Goal: Task Accomplishment & Management: Manage account settings

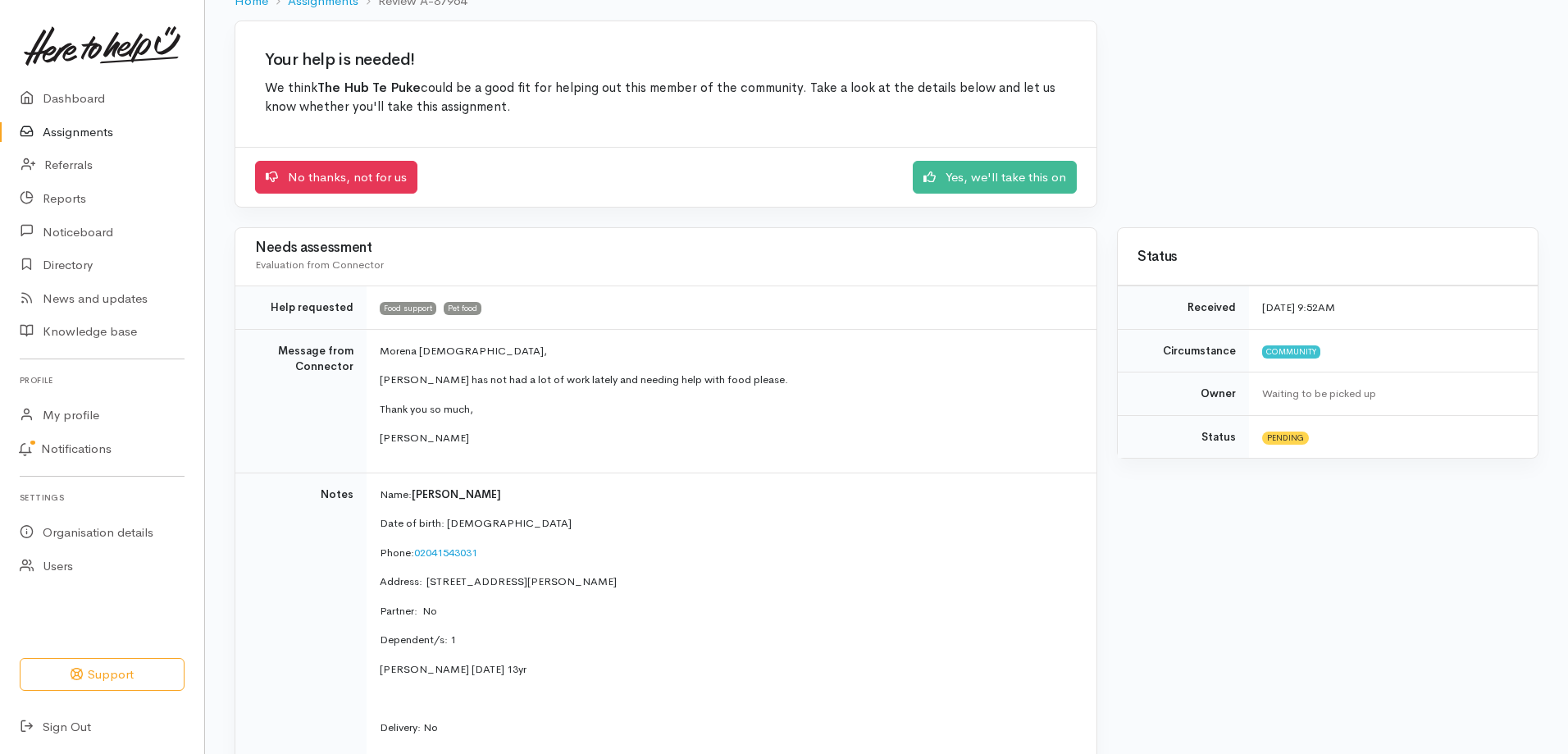
scroll to position [82, 0]
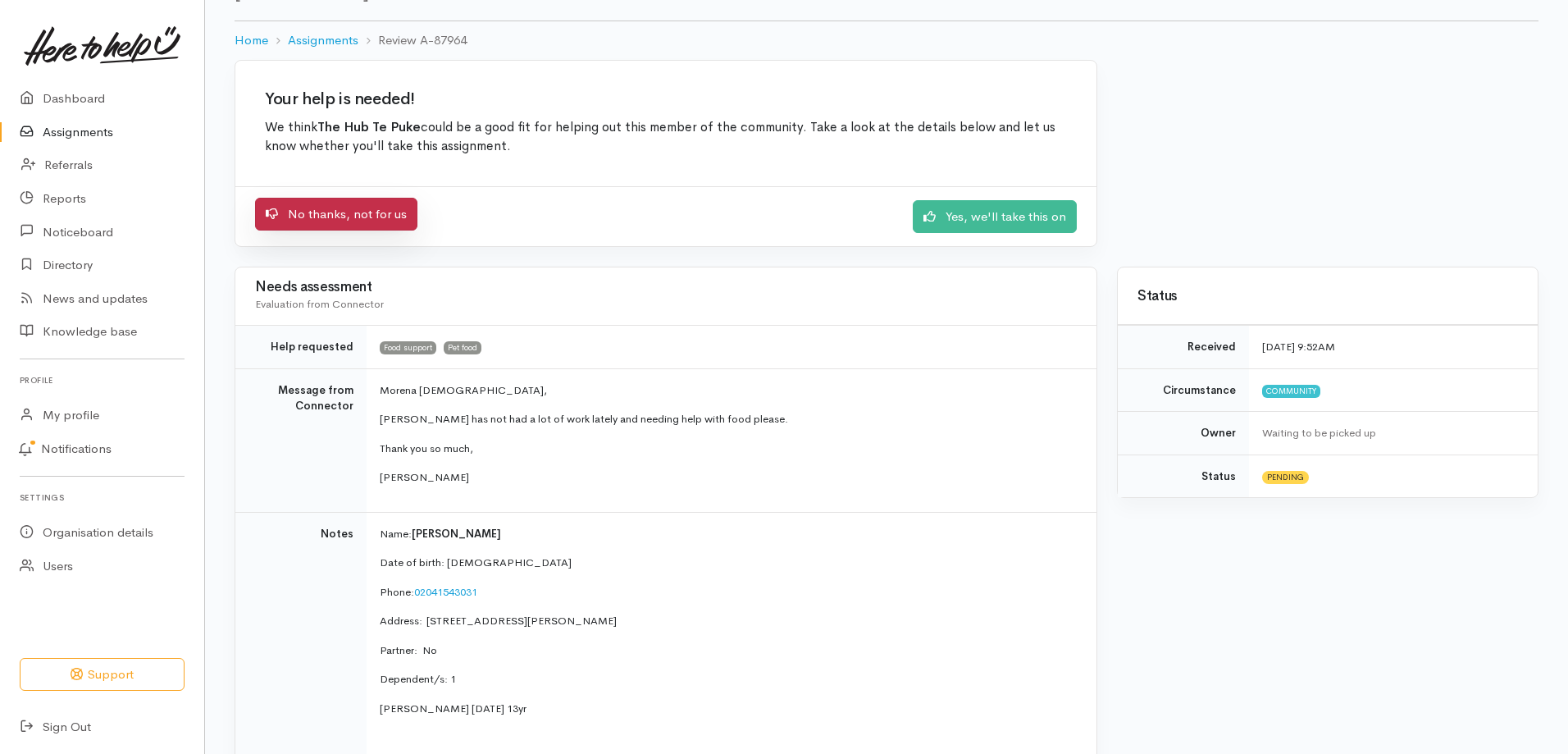
click at [359, 210] on link "No thanks, not for us" at bounding box center [336, 214] width 162 height 34
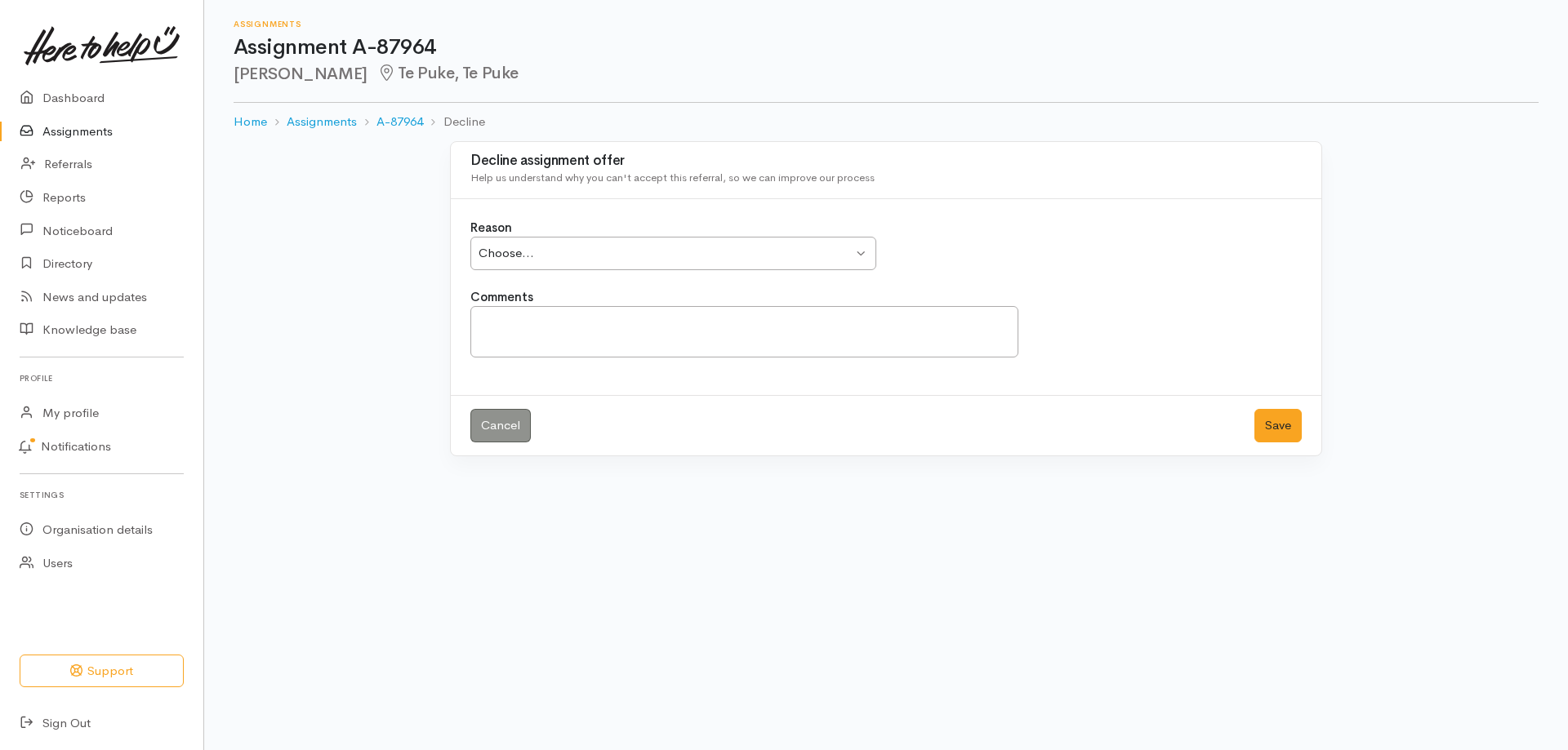
click at [862, 254] on div "Choose... Choose..." at bounding box center [673, 253] width 406 height 34
click at [1294, 428] on button "Save" at bounding box center [1277, 426] width 47 height 34
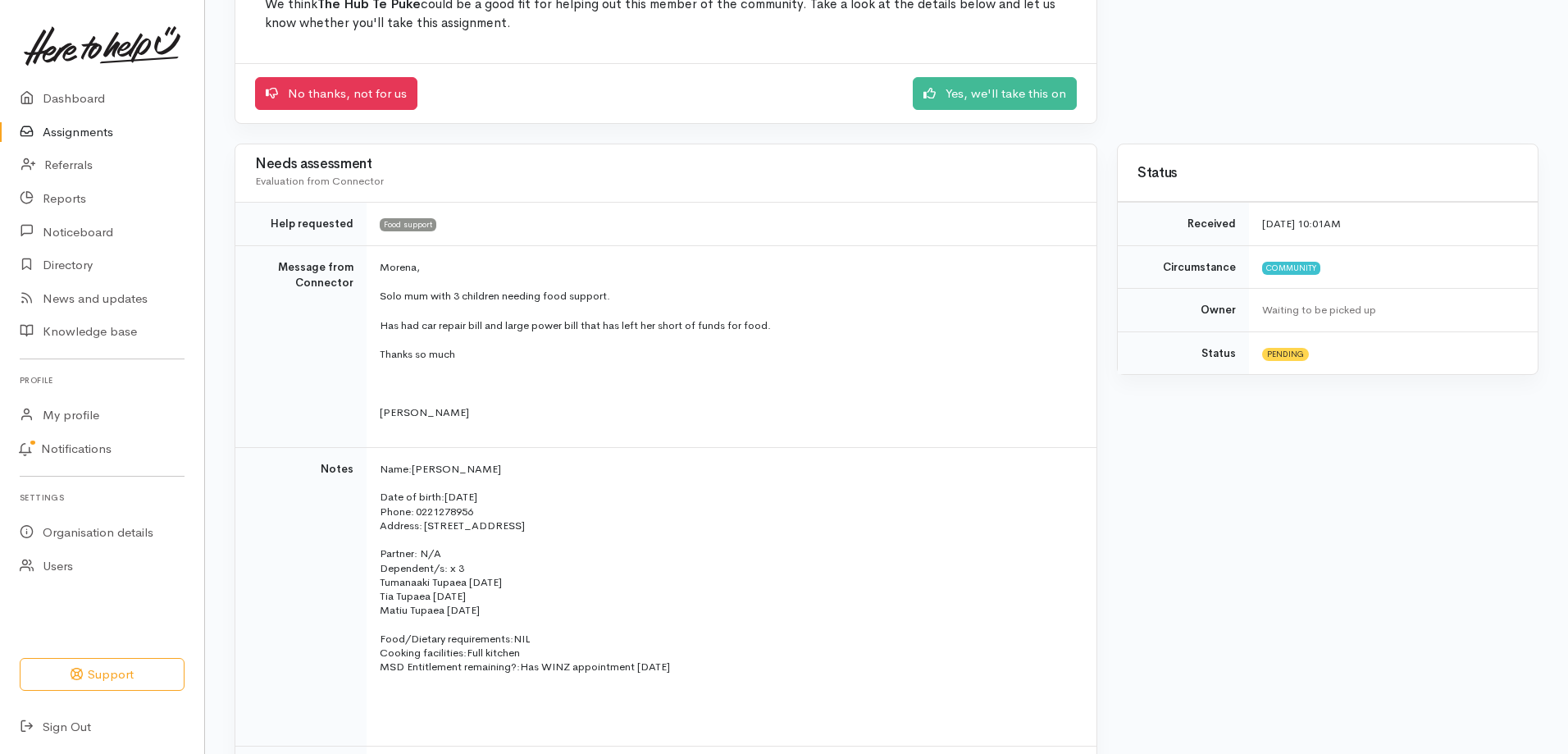
scroll to position [82, 0]
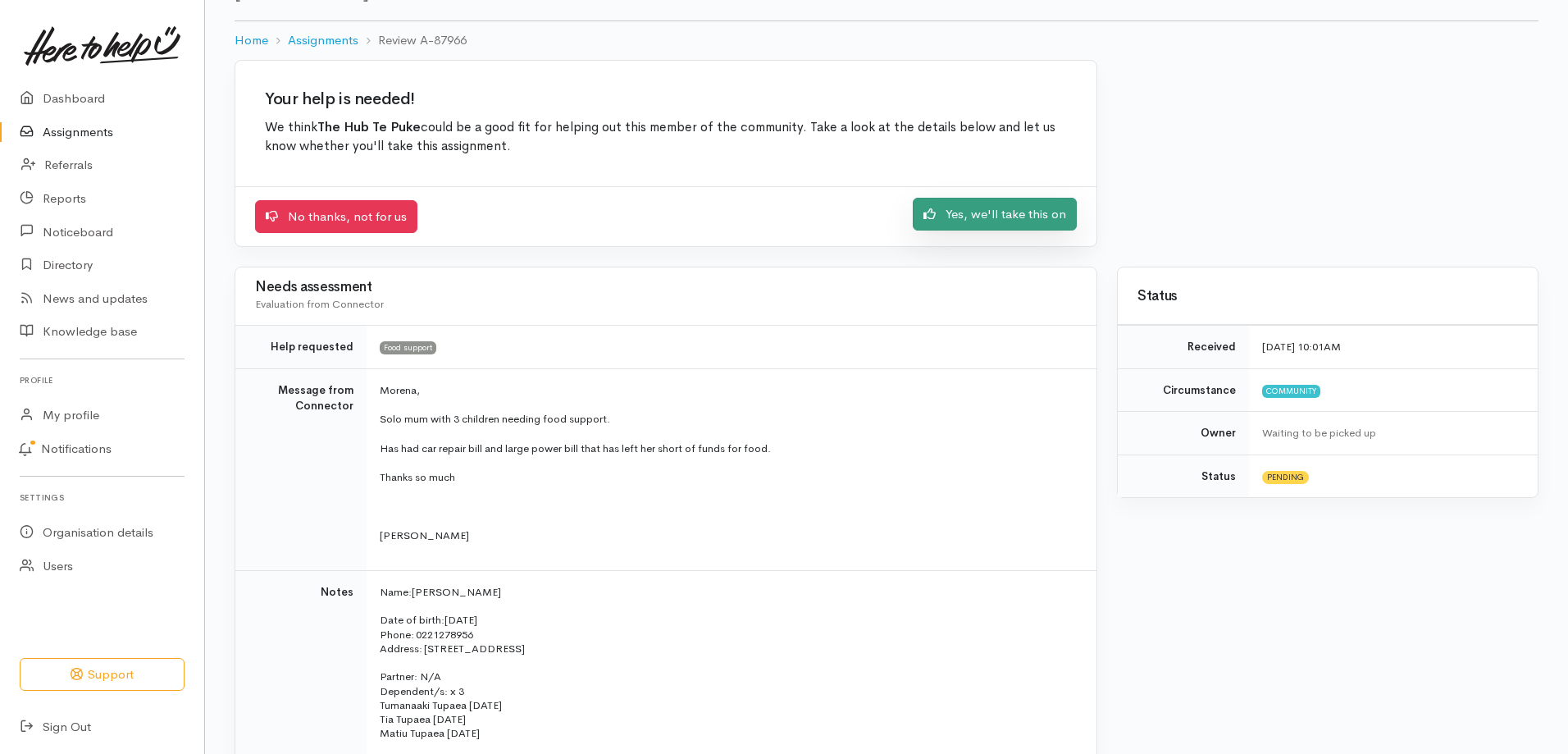
click at [977, 214] on link "Yes, we'll take this on" at bounding box center [995, 214] width 164 height 34
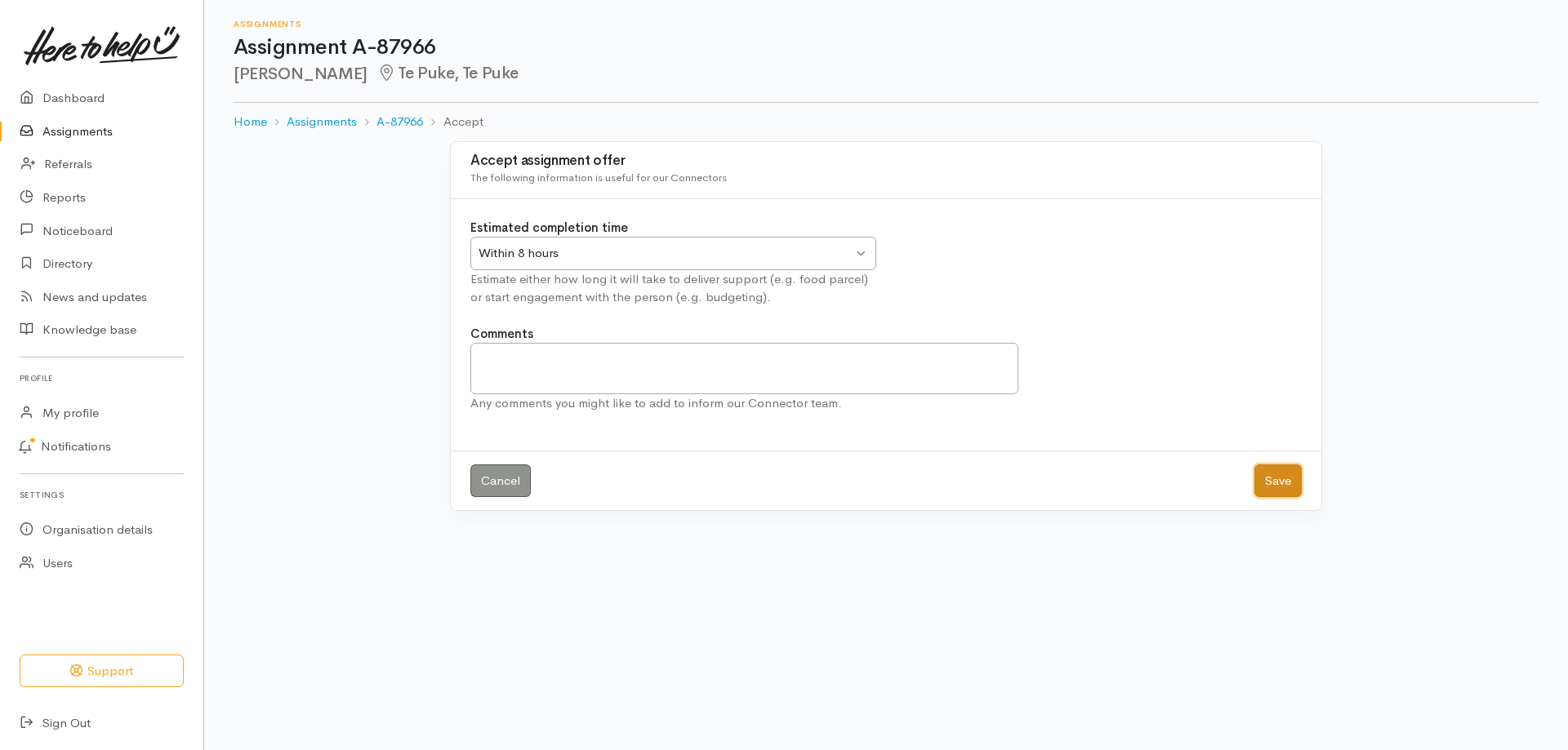
click at [1275, 475] on button "Save" at bounding box center [1277, 481] width 47 height 34
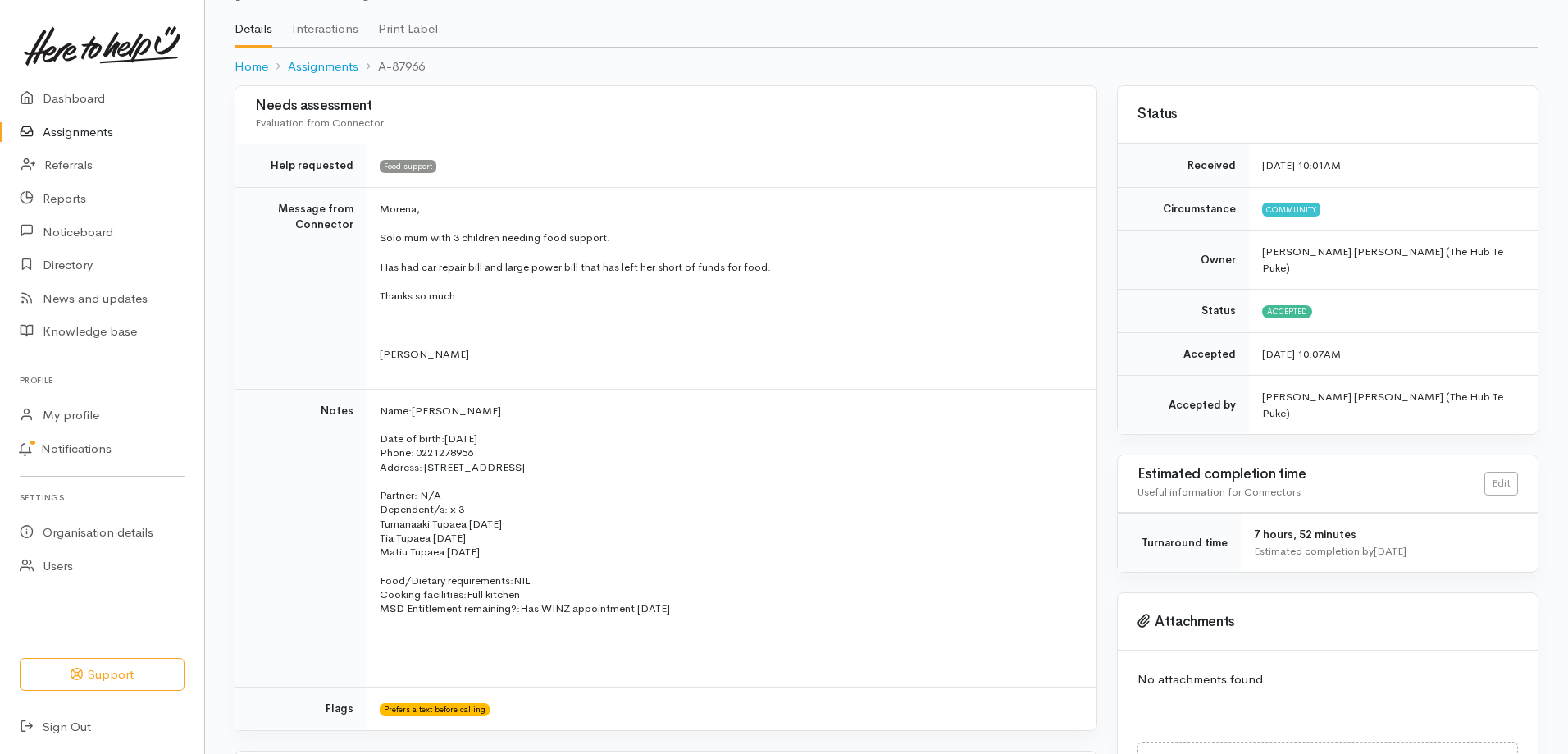
scroll to position [82, 0]
